Goal: Download file/media

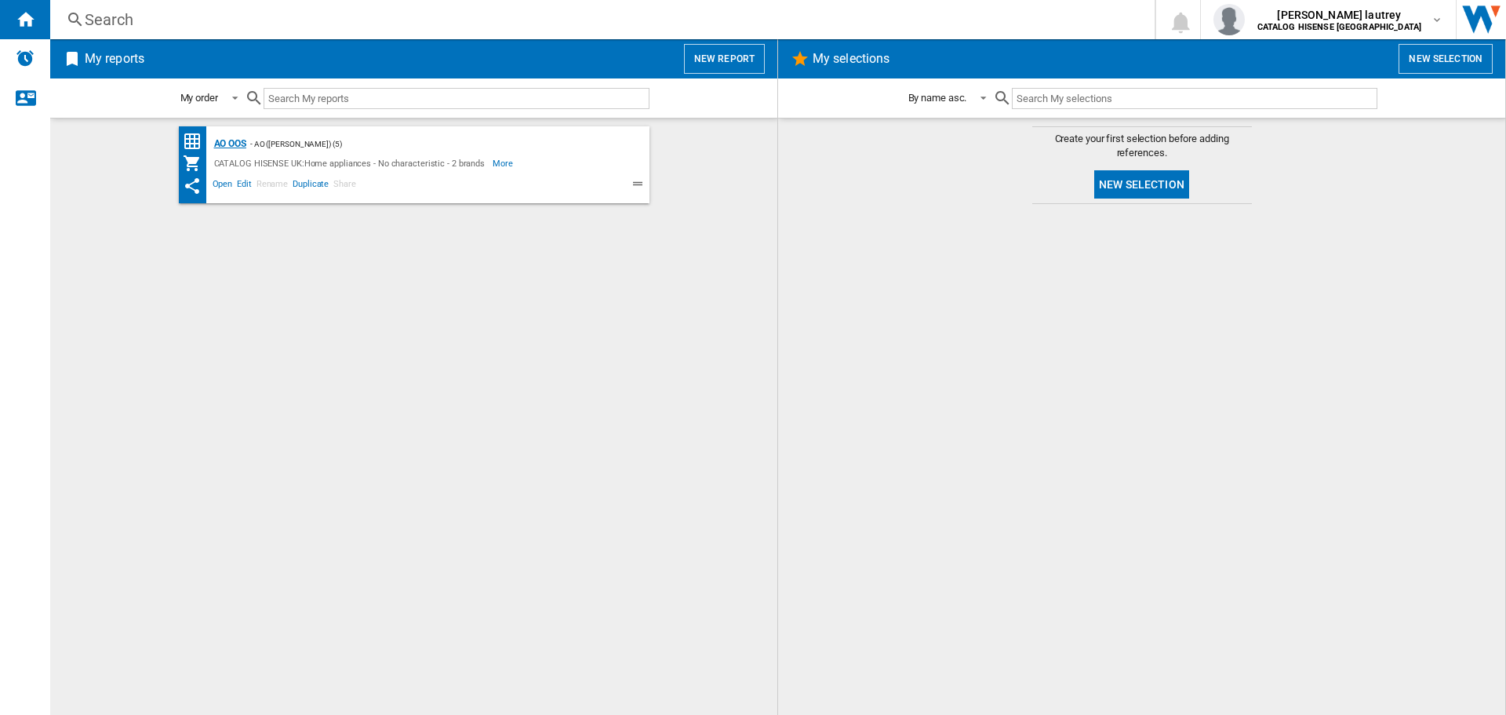
click at [225, 145] on div "AO OOS" at bounding box center [228, 144] width 36 height 20
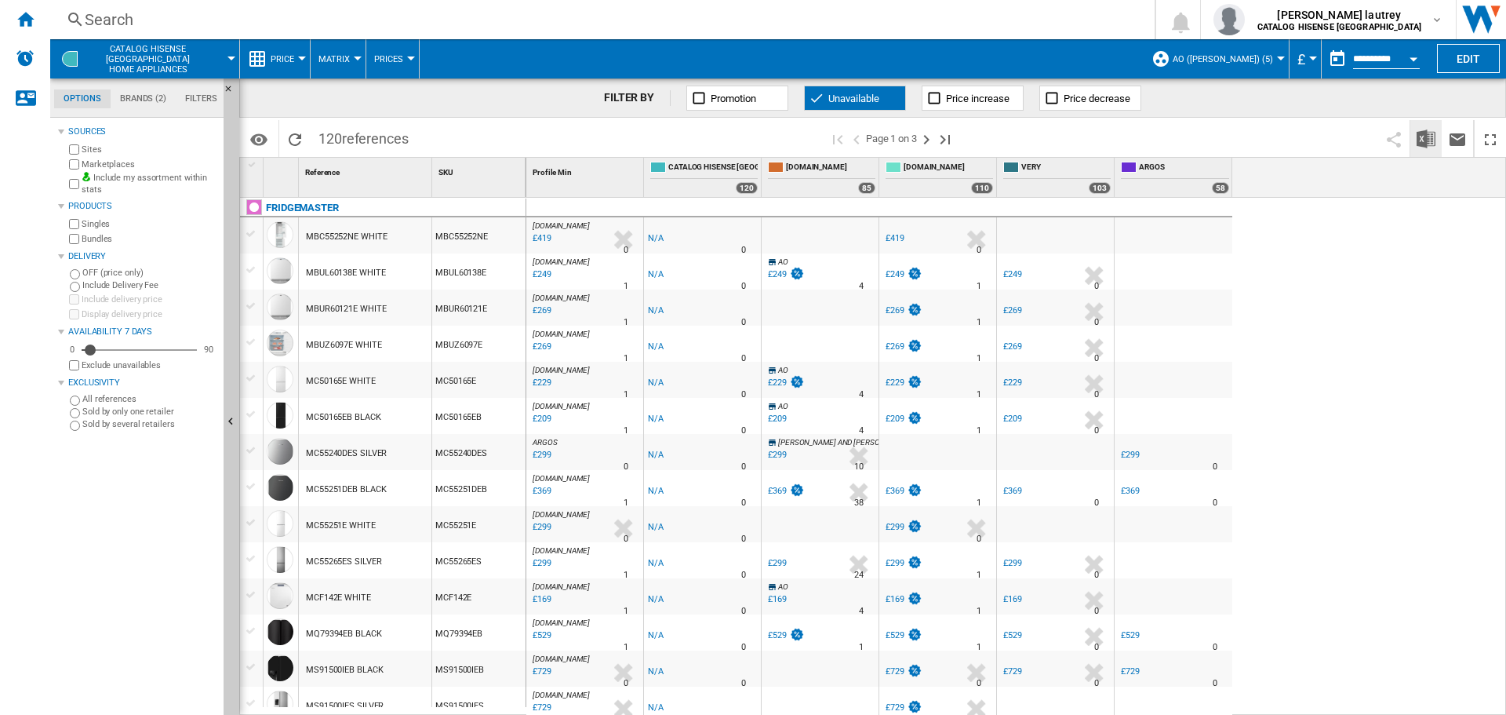
click at [1433, 129] on img "Download in Excel" at bounding box center [1426, 138] width 19 height 19
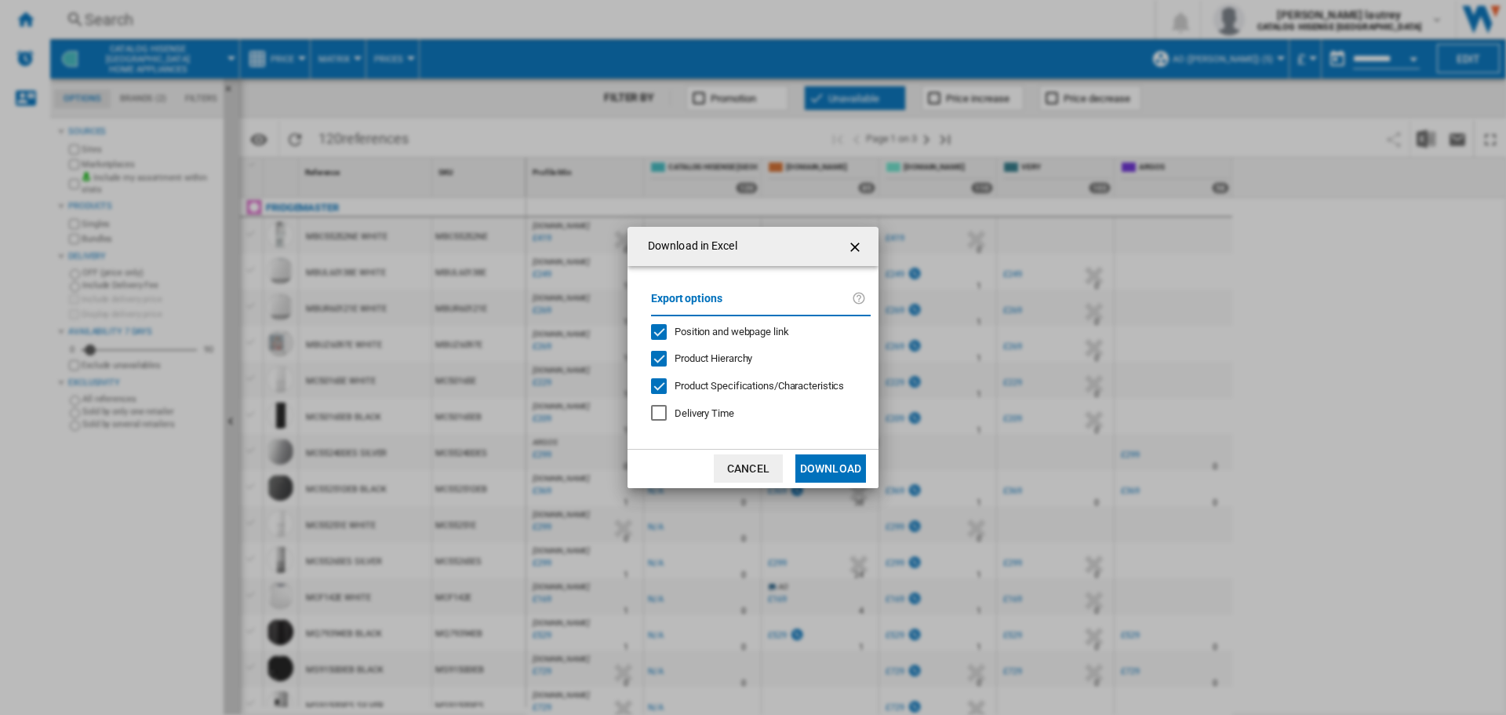
click at [721, 326] on span "Position and webpage link" at bounding box center [732, 332] width 115 height 12
click at [717, 374] on div "Export options Position and webpage link Product Hierarchy Product Specificatio…" at bounding box center [760, 357] width 235 height 151
click at [719, 356] on span "Product Hierarchy" at bounding box center [714, 358] width 78 height 12
click at [738, 380] on span "Product Specifications/Characteristics" at bounding box center [759, 386] width 169 height 12
click at [852, 460] on button "Download" at bounding box center [830, 468] width 71 height 28
